Goal: Navigation & Orientation: Go to known website

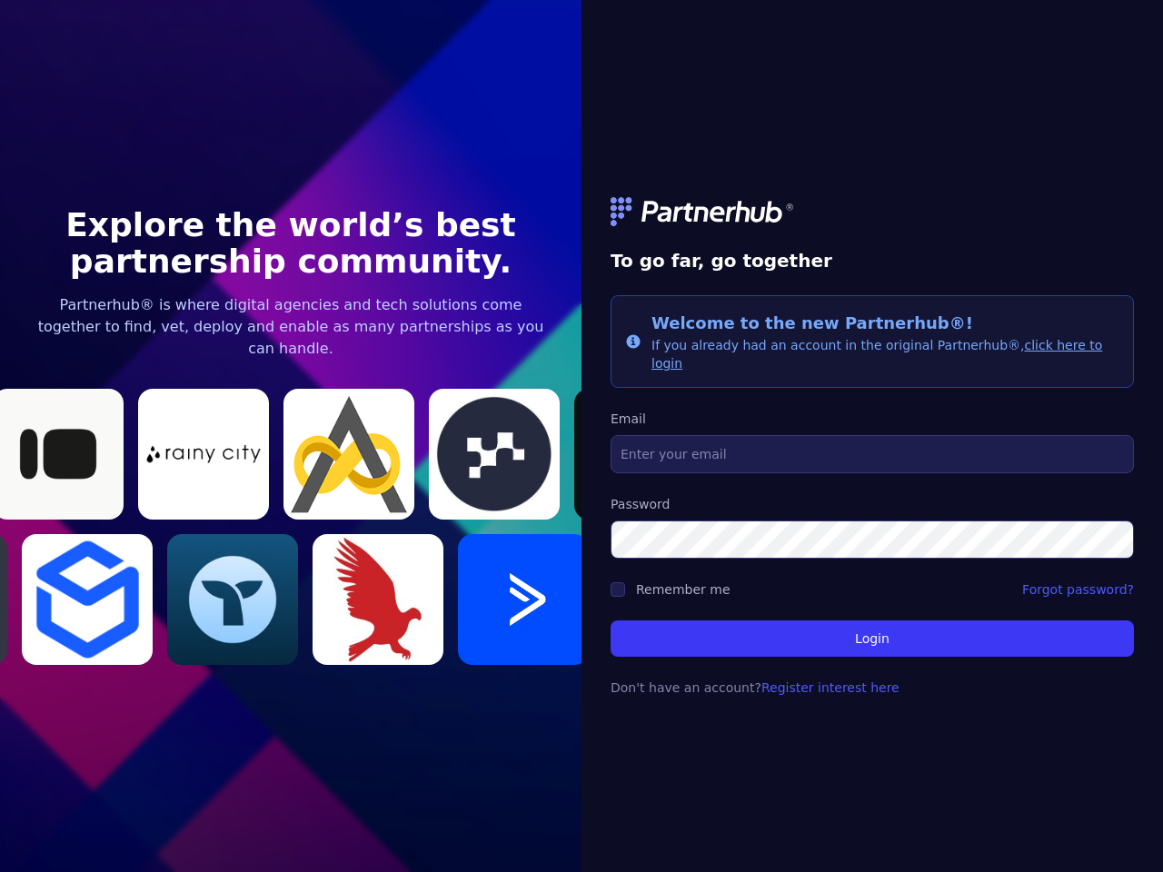
click at [872, 221] on link at bounding box center [871, 211] width 523 height 29
